Goal: Find specific page/section: Find specific page/section

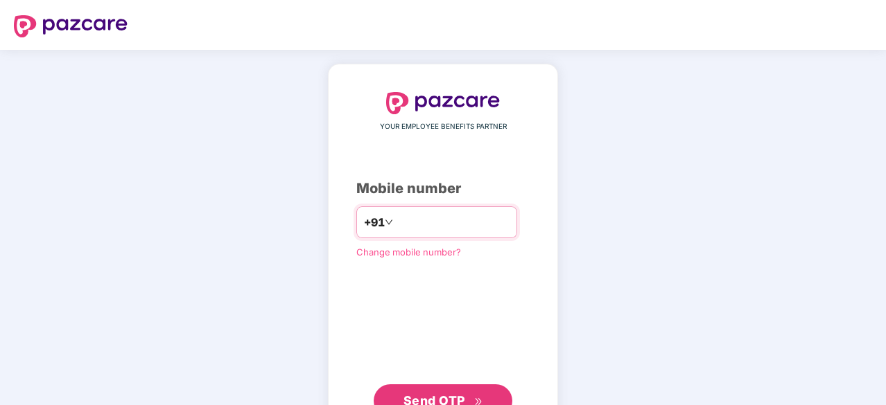
type input "**********"
click at [434, 391] on span "Send OTP" at bounding box center [443, 399] width 80 height 19
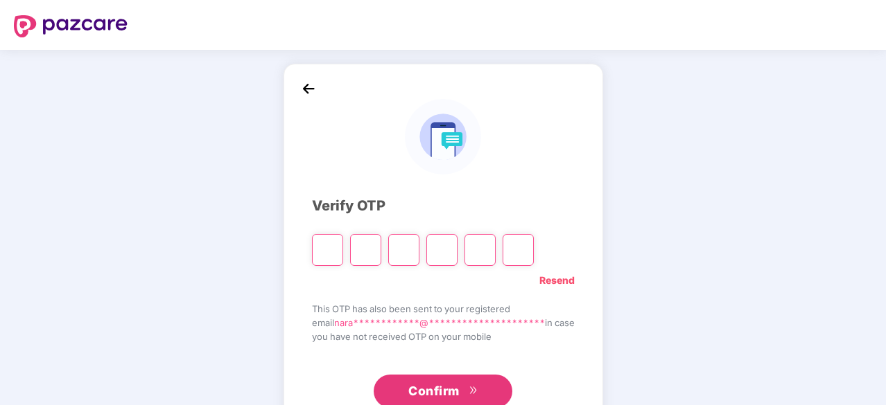
type input "*"
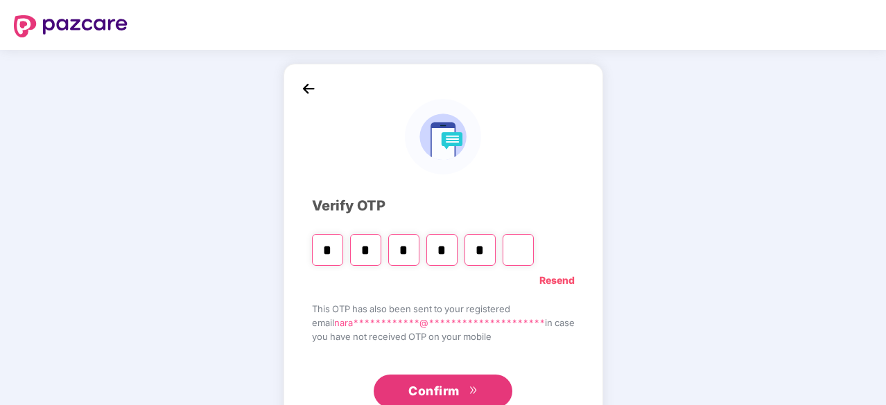
type input "*"
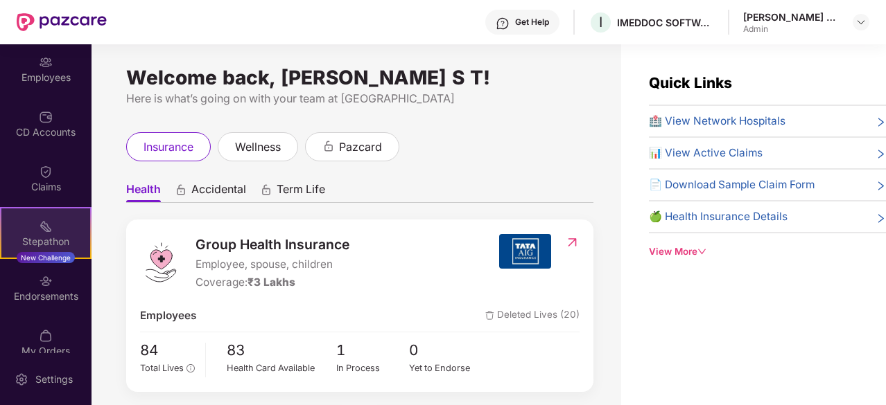
scroll to position [109, 0]
click at [53, 231] on div "Stepathon New Challenge" at bounding box center [45, 235] width 91 height 52
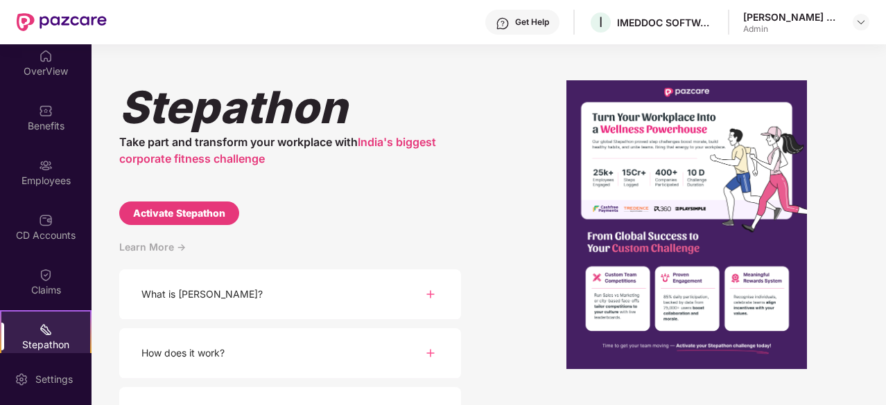
scroll to position [0, 0]
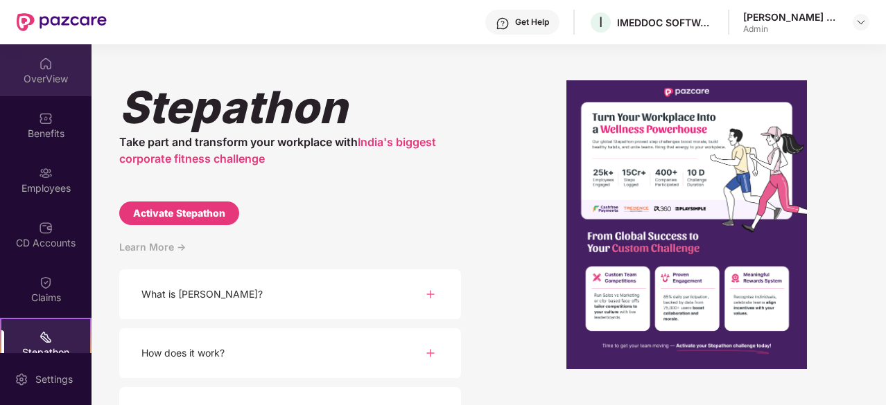
click at [35, 72] on div "OverView" at bounding box center [45, 79] width 91 height 14
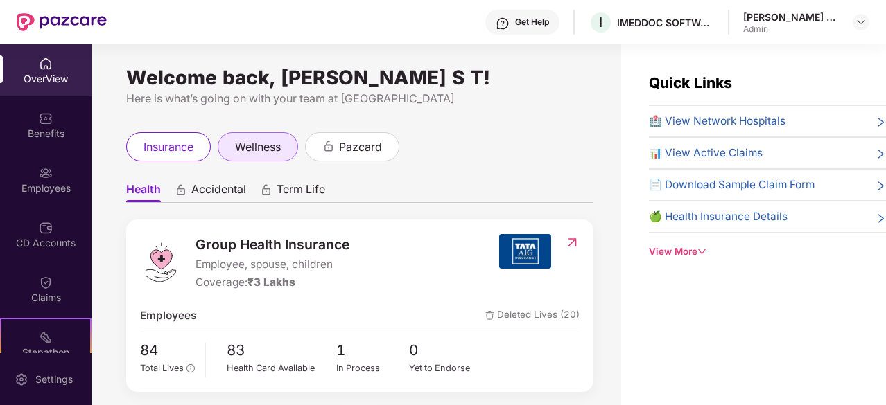
click at [279, 152] on span "wellness" at bounding box center [258, 147] width 46 height 17
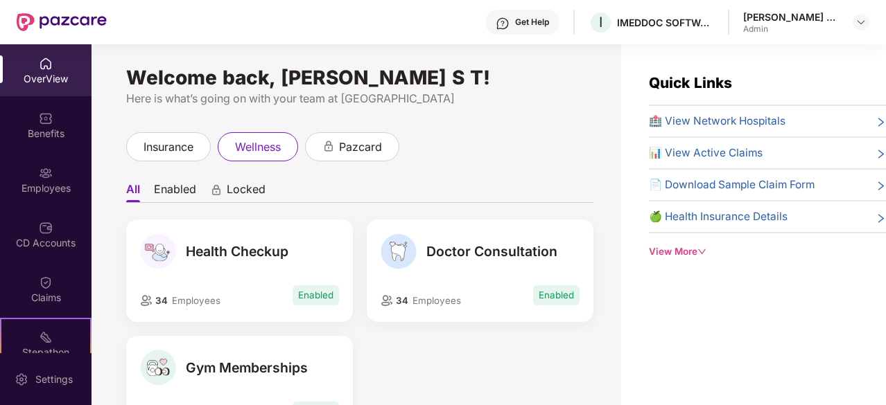
click at [231, 196] on span "Locked" at bounding box center [246, 192] width 39 height 20
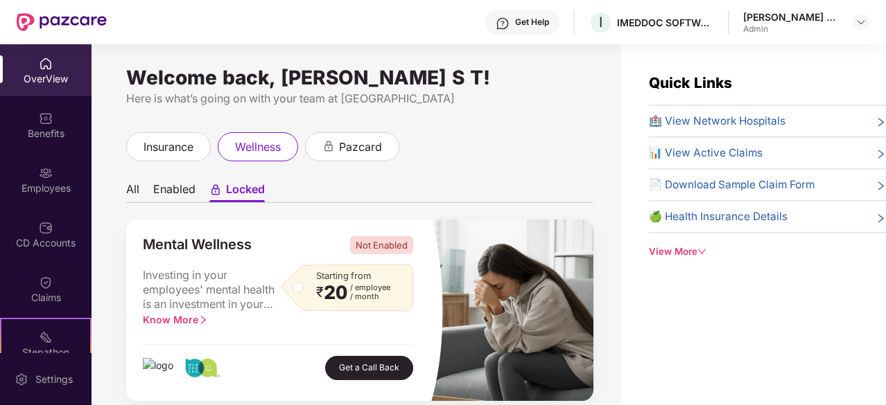
click at [165, 197] on li "Enabled" at bounding box center [174, 192] width 42 height 20
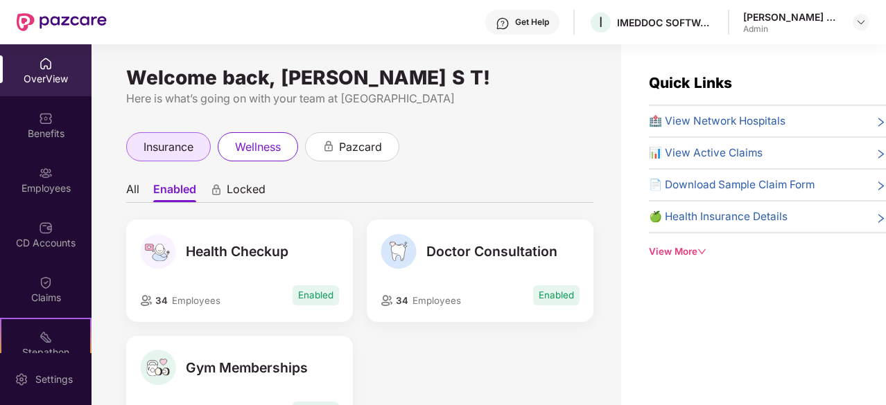
click at [186, 151] on span "insurance" at bounding box center [168, 147] width 50 height 17
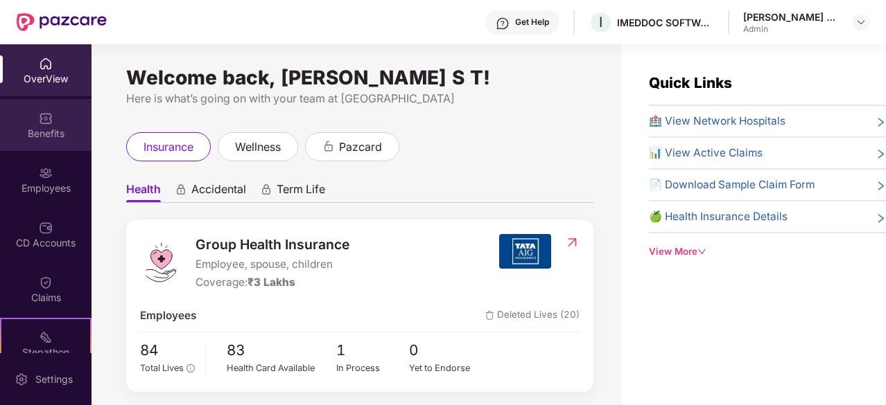
click at [39, 120] on img at bounding box center [46, 119] width 14 height 14
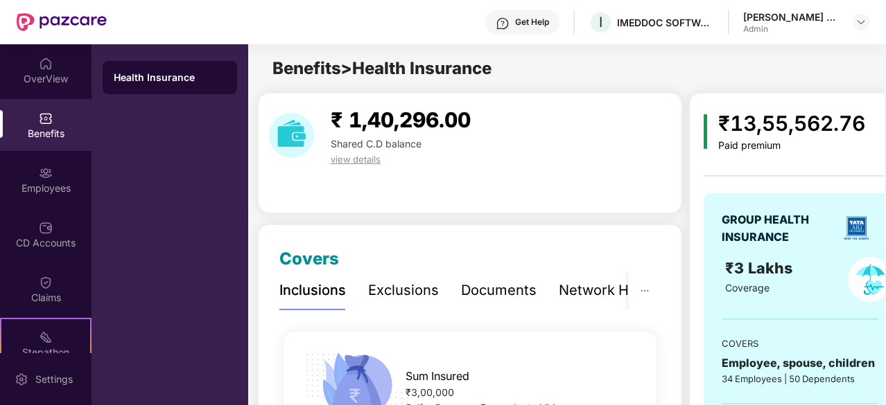
click at [369, 162] on span "view details" at bounding box center [356, 159] width 50 height 11
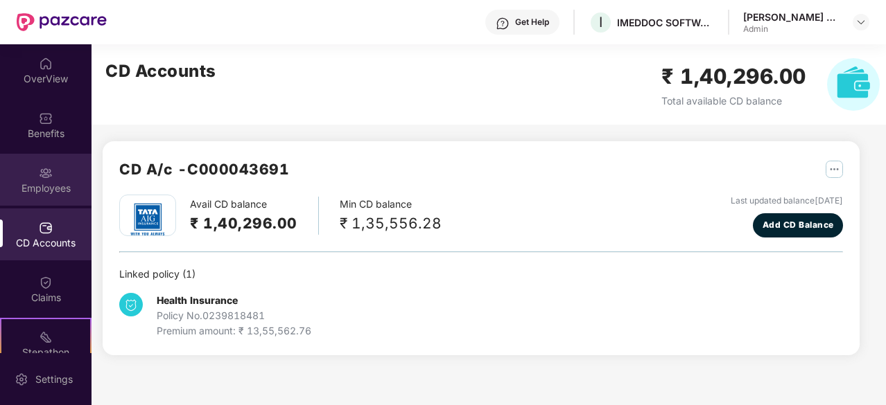
click at [57, 179] on div "Employees" at bounding box center [45, 180] width 91 height 52
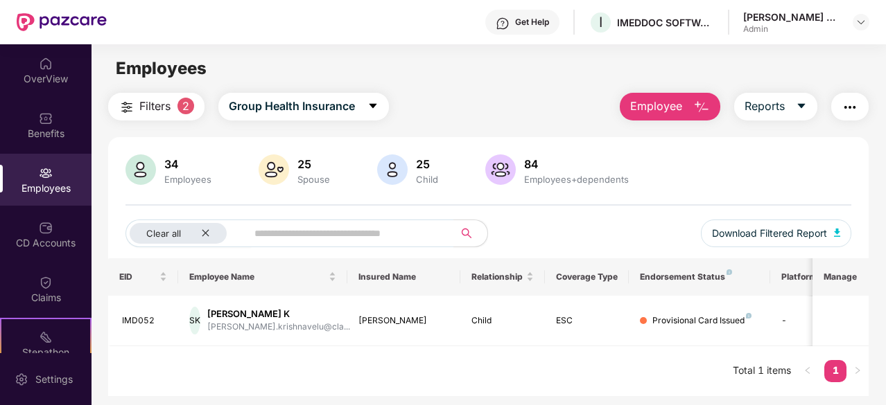
click at [155, 112] on span "Filters" at bounding box center [154, 106] width 31 height 17
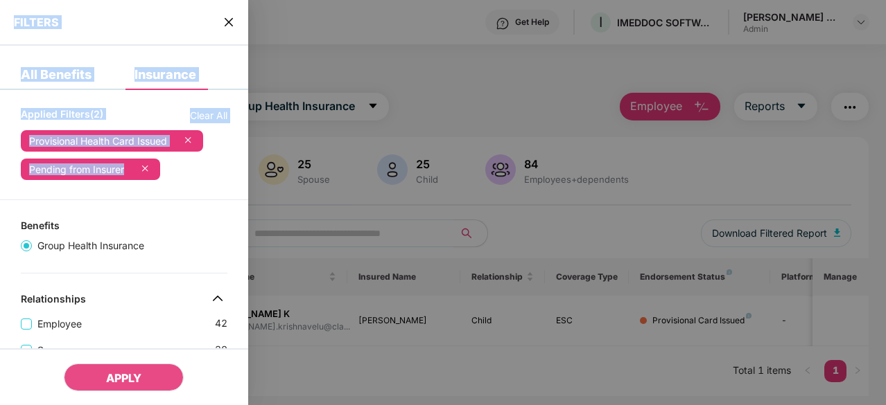
drag, startPoint x: 247, startPoint y: 186, endPoint x: 249, endPoint y: 252, distance: 65.2
click at [249, 252] on div "FILTERS All Benefits Insurance Applied Filters(2) Clear All Provisional Health …" at bounding box center [443, 202] width 886 height 405
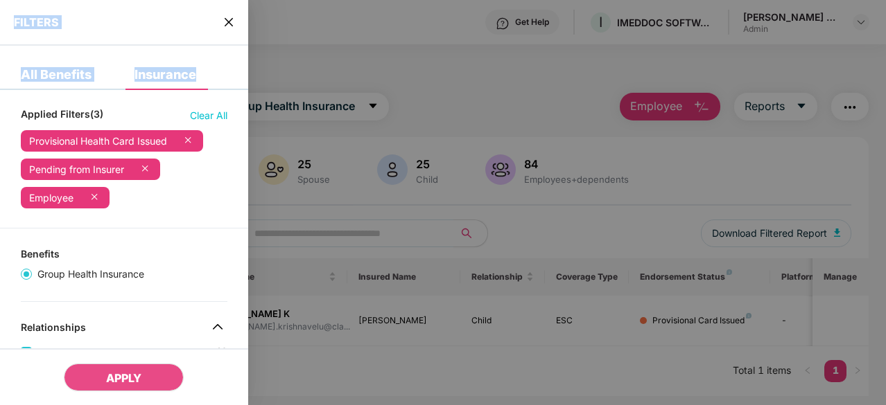
click at [229, 15] on span "close" at bounding box center [228, 22] width 11 height 14
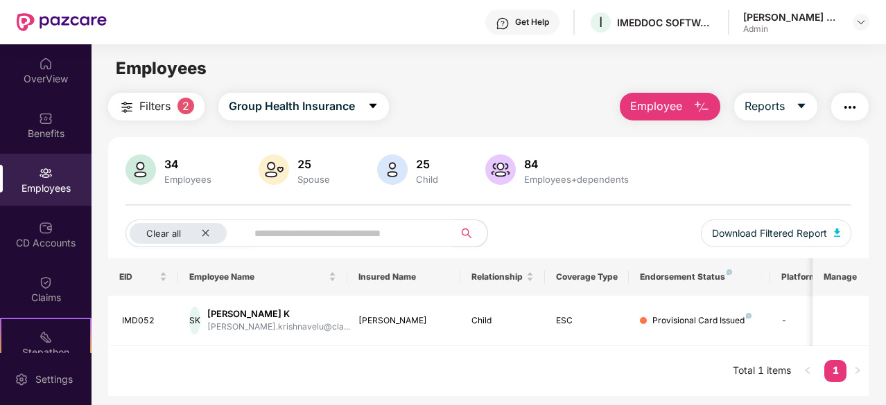
click at [161, 114] on span "Filters" at bounding box center [154, 106] width 31 height 17
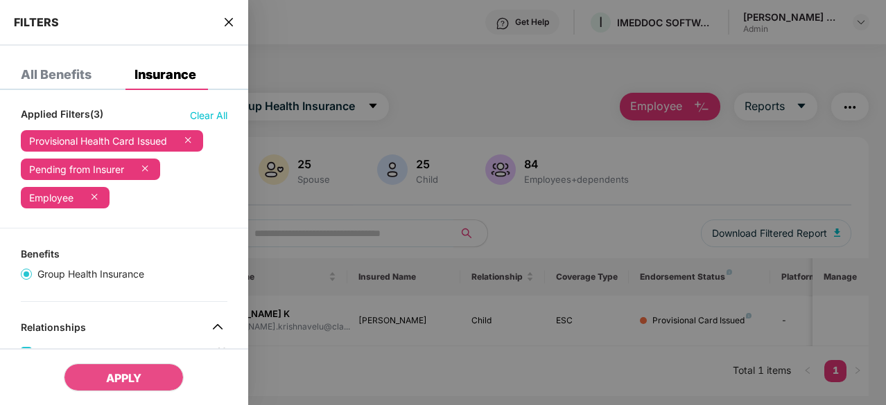
click at [231, 21] on icon "close" at bounding box center [228, 22] width 11 height 11
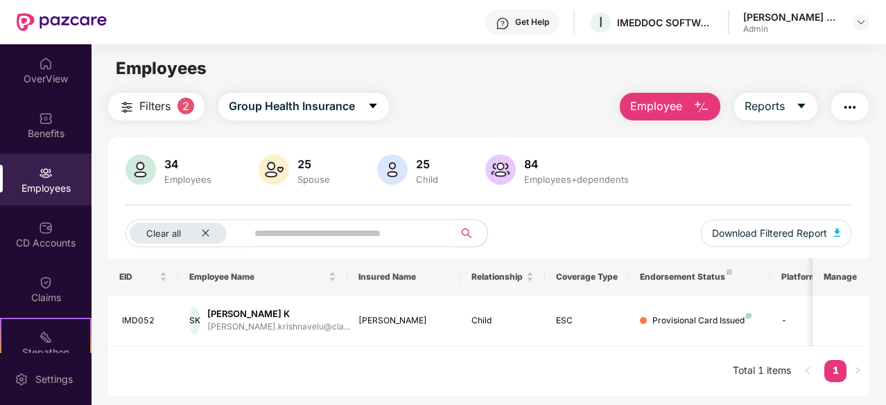
click at [96, 26] on img at bounding box center [62, 22] width 90 height 18
